Goal: Information Seeking & Learning: Check status

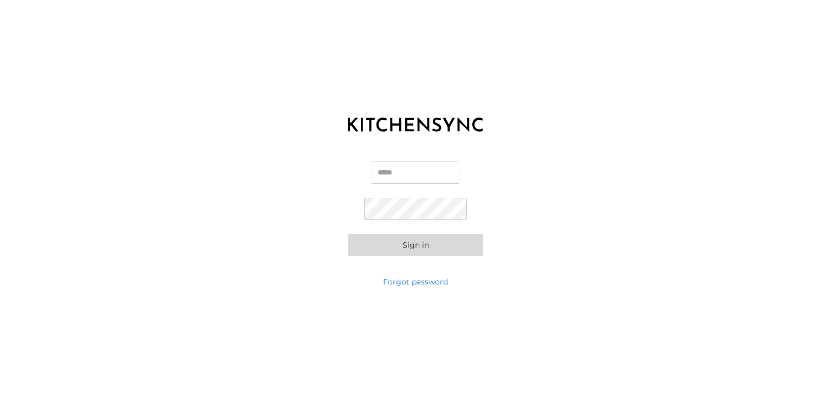
click at [787, 50] on div "KITCHEN SYNC LOGIN Email Password Sign in Forgot password" at bounding box center [415, 197] width 831 height 395
click at [439, 175] on input "Email" at bounding box center [416, 172] width 88 height 23
type input "**********"
click at [424, 246] on button "Sign in" at bounding box center [415, 245] width 135 height 22
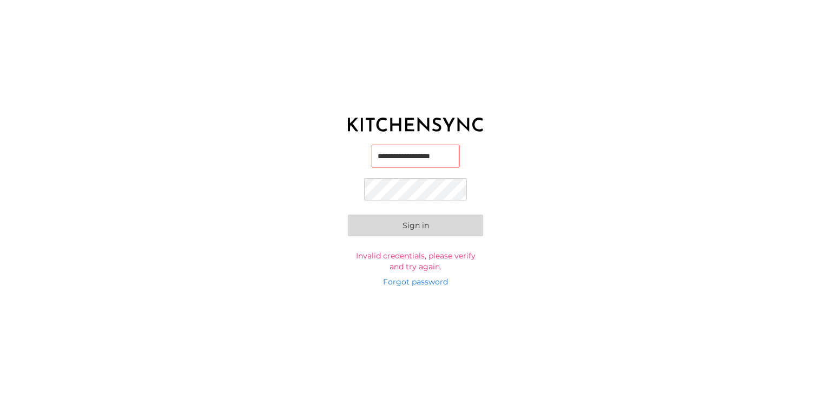
click at [348, 214] on button "Sign in" at bounding box center [415, 225] width 135 height 22
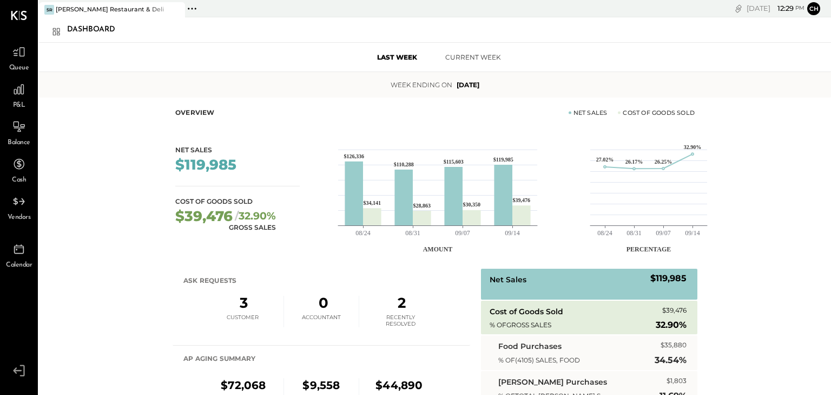
scroll to position [115, 0]
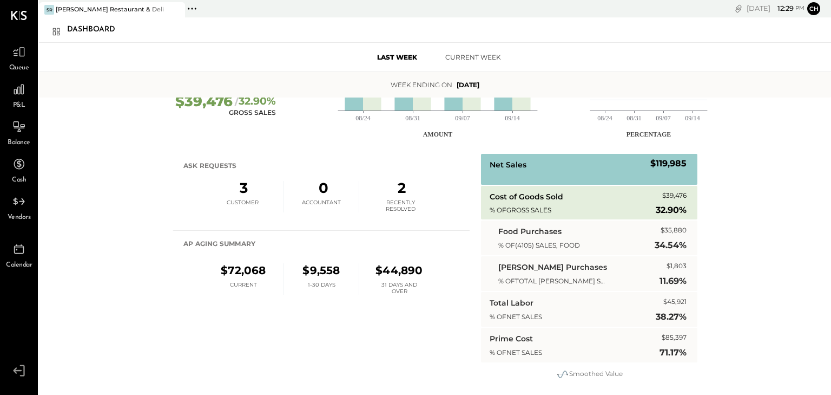
click at [30, 96] on div "P&L" at bounding box center [18, 94] width 31 height 31
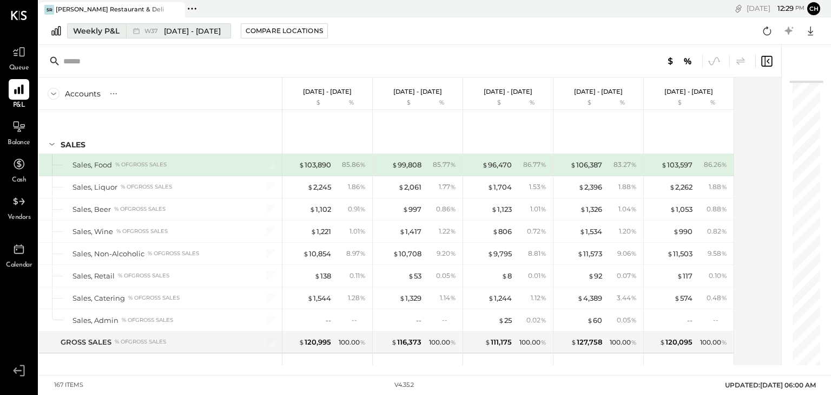
click at [169, 29] on span "[DATE] - [DATE]" at bounding box center [192, 31] width 57 height 10
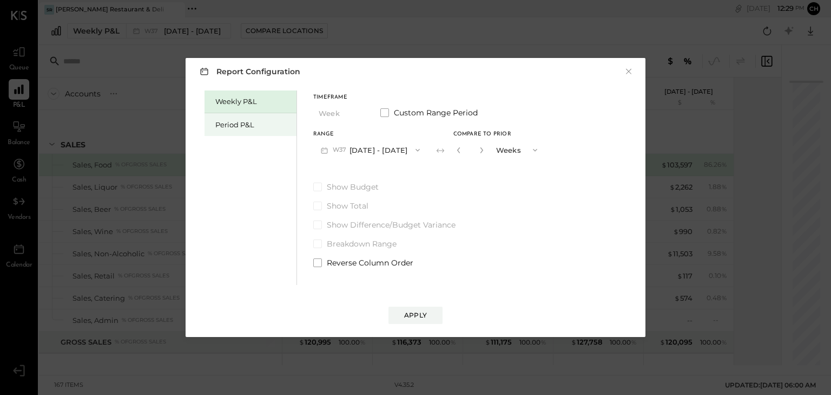
click at [253, 130] on div "Period P&L" at bounding box center [251, 124] width 92 height 23
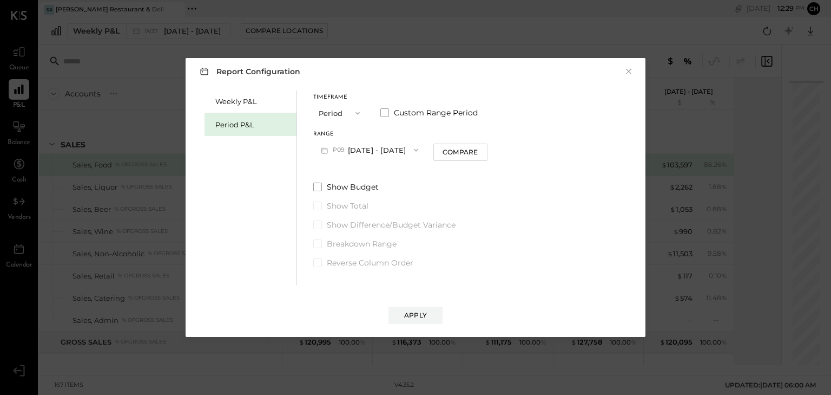
click at [375, 149] on button "P09 [DATE] - [DATE]" at bounding box center [369, 150] width 113 height 20
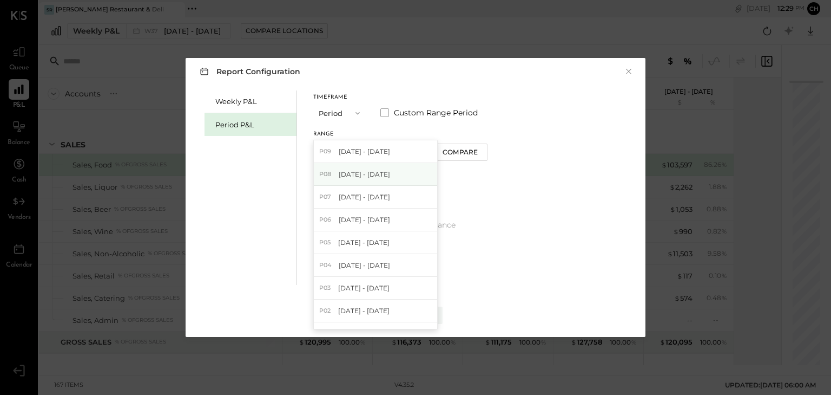
click at [411, 170] on div "P08 [DATE] - [DATE]" at bounding box center [375, 174] width 123 height 23
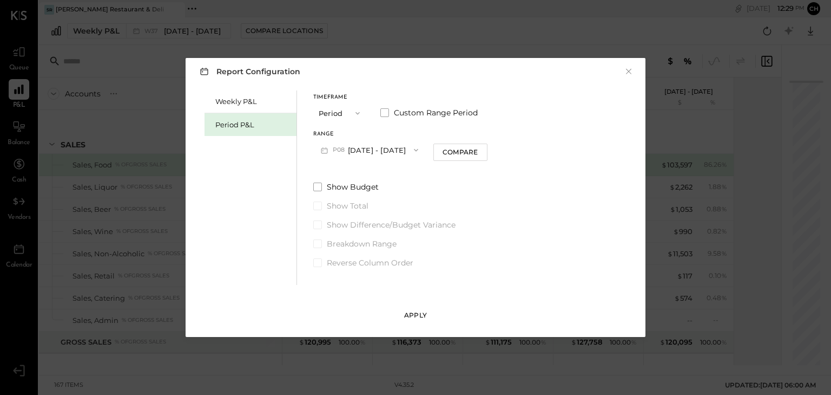
click at [412, 311] on div "Apply" at bounding box center [415, 314] width 23 height 9
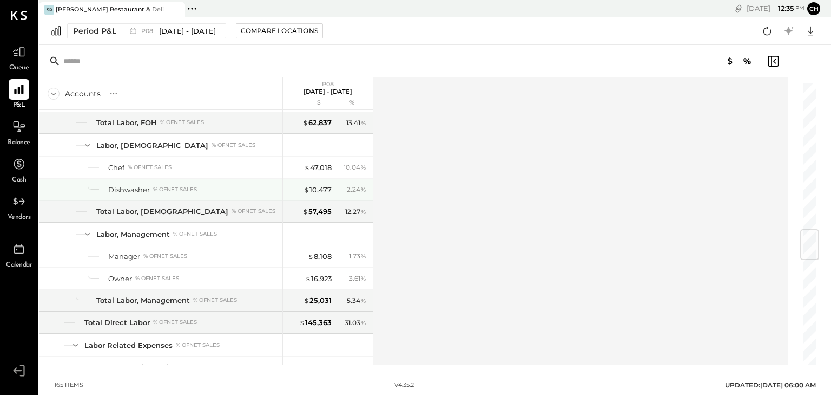
scroll to position [1195, 0]
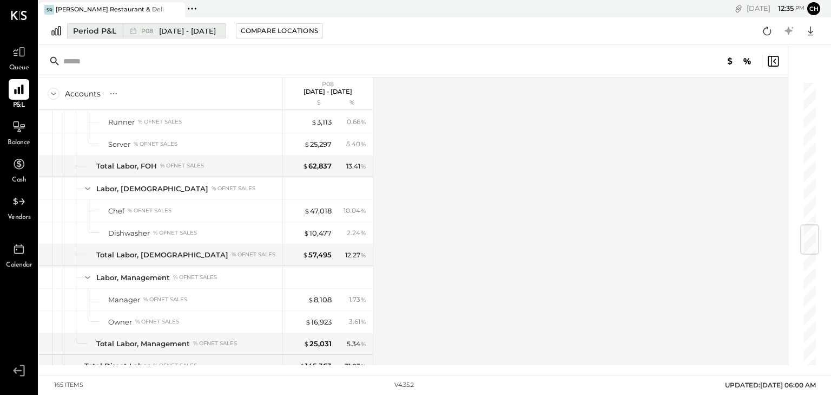
click at [128, 31] on icon at bounding box center [133, 30] width 11 height 11
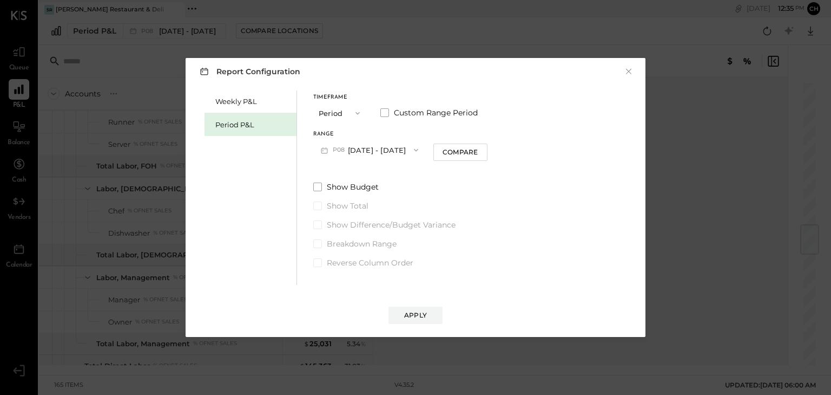
click at [340, 117] on button "Period" at bounding box center [340, 113] width 54 height 20
click at [337, 171] on div "Year" at bounding box center [340, 170] width 53 height 19
click at [485, 152] on button "Compare" at bounding box center [462, 151] width 54 height 17
click at [421, 311] on div "Apply" at bounding box center [415, 314] width 23 height 9
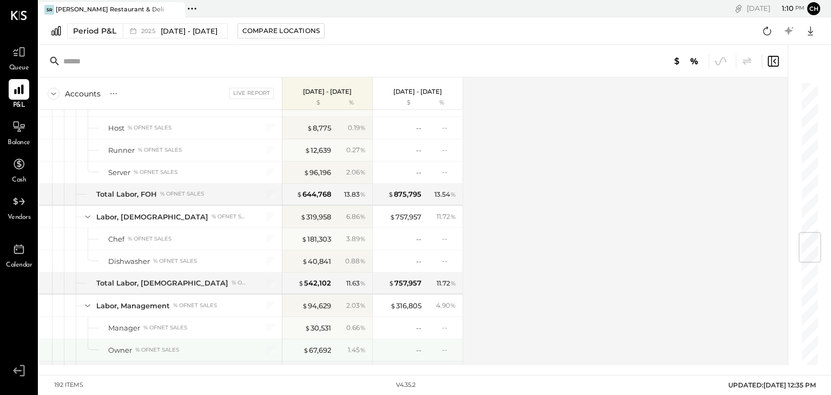
scroll to position [996, 0]
